Goal: Unclear

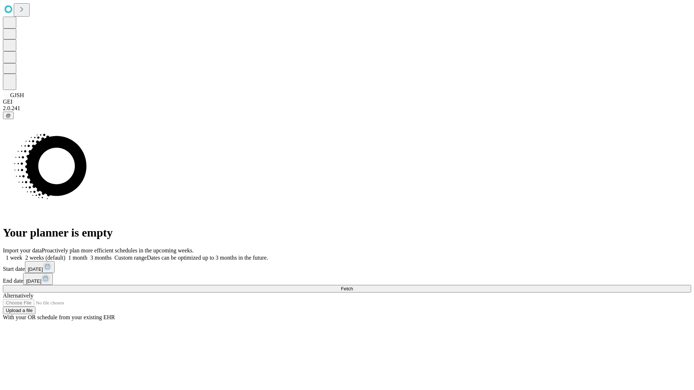
click at [353, 286] on span "Fetch" at bounding box center [347, 288] width 12 height 5
